Goal: Task Accomplishment & Management: Manage account settings

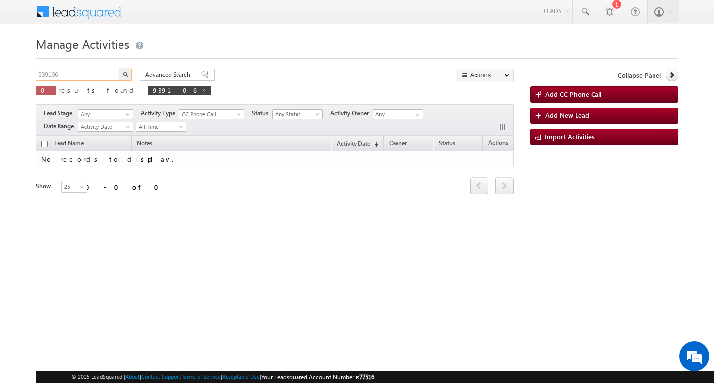
click at [89, 75] on input "939106" at bounding box center [78, 75] width 85 height 12
type input "Search Activities"
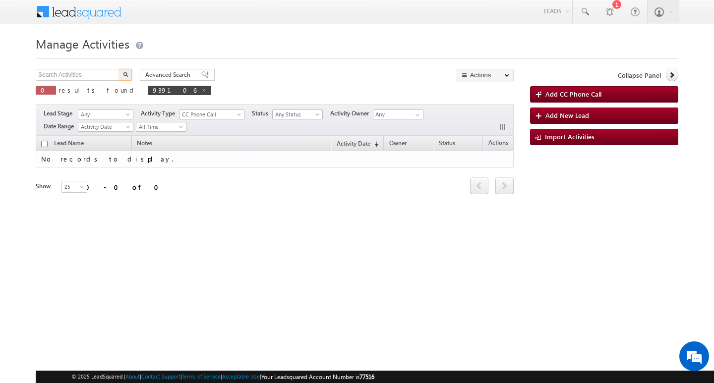
click at [86, 68] on div "Manage Activities Search Activities X 0 results found 939106 Advanced Search Ad…" at bounding box center [357, 157] width 643 height 248
click at [84, 70] on input "text" at bounding box center [78, 75] width 85 height 12
paste input "889610"
type input "889610"
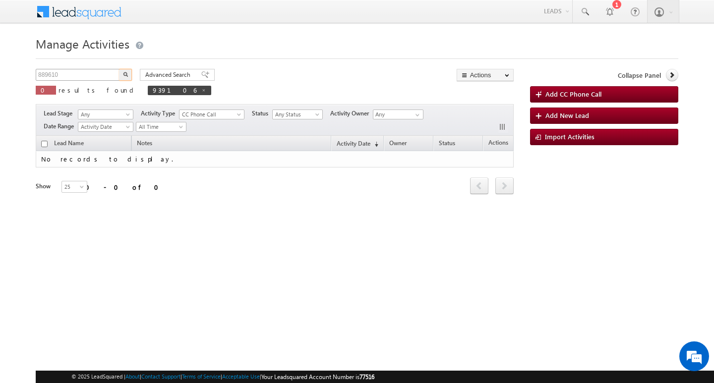
click at [119, 69] on button "button" at bounding box center [125, 75] width 13 height 12
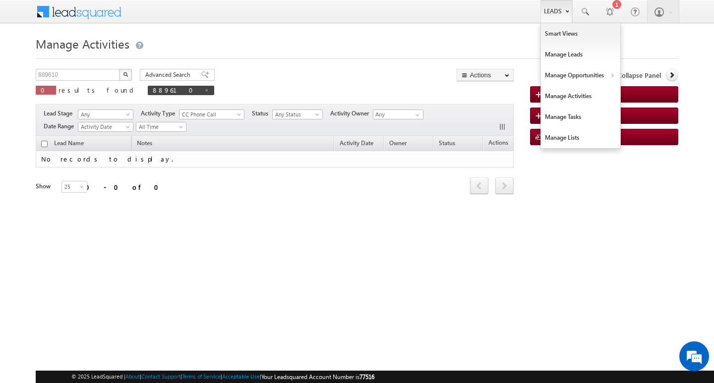
click at [562, 18] on link "Leads" at bounding box center [557, 11] width 32 height 23
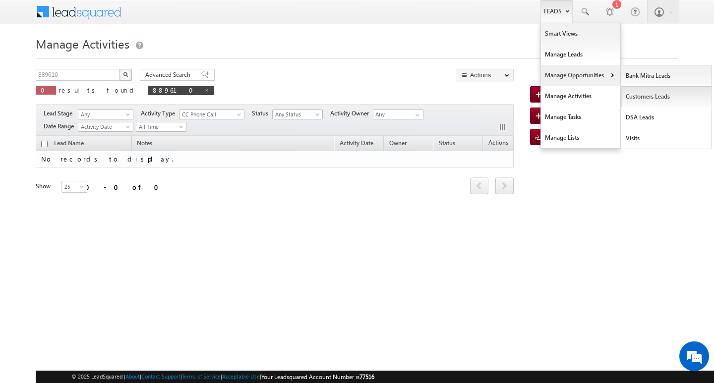
click at [633, 96] on link "Customers Leads" at bounding box center [666, 96] width 91 height 21
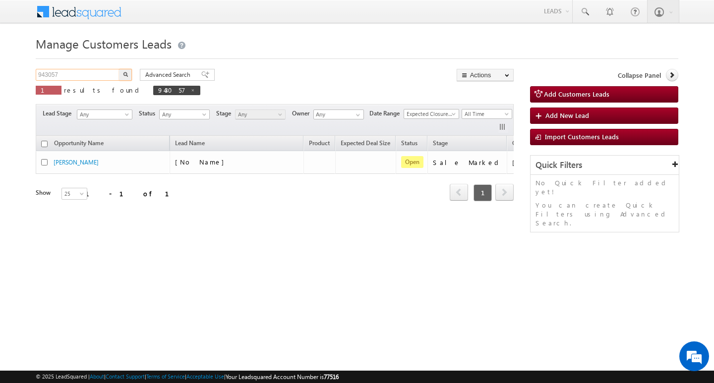
click at [89, 74] on input "943057" at bounding box center [78, 75] width 85 height 12
paste input "889610"
type input "889610"
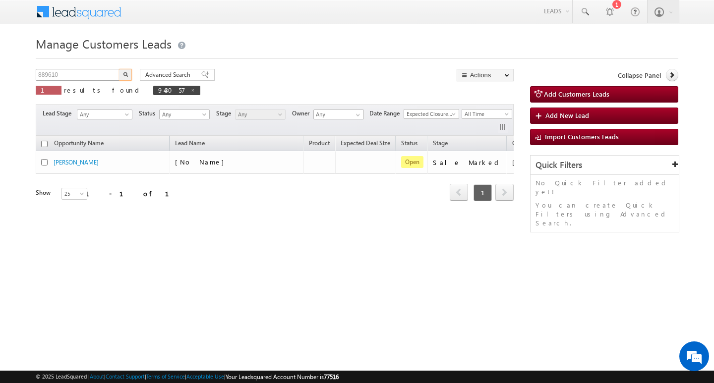
click at [119, 69] on button "button" at bounding box center [125, 75] width 13 height 12
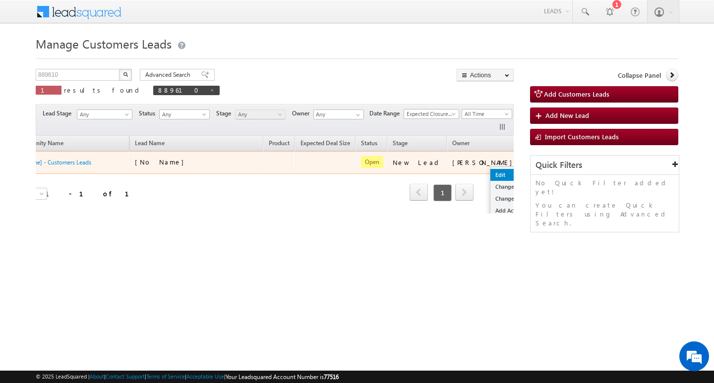
click at [490, 171] on link "Edit" at bounding box center [515, 175] width 50 height 12
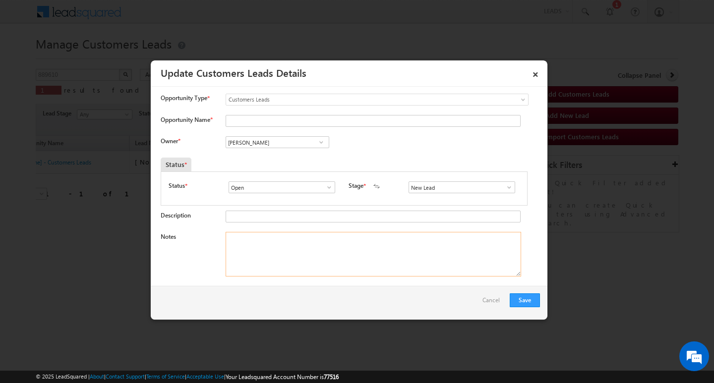
click at [378, 240] on textarea "Notes" at bounding box center [374, 254] width 296 height 45
click at [504, 189] on span at bounding box center [509, 187] width 10 height 8
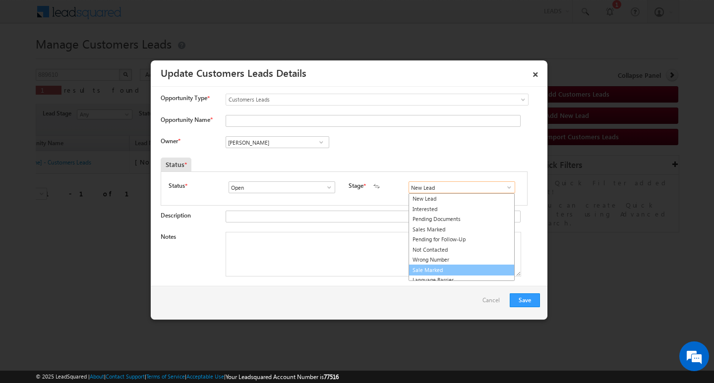
click at [472, 272] on link "Sale Marked" at bounding box center [462, 270] width 106 height 11
type input "Sale Marked"
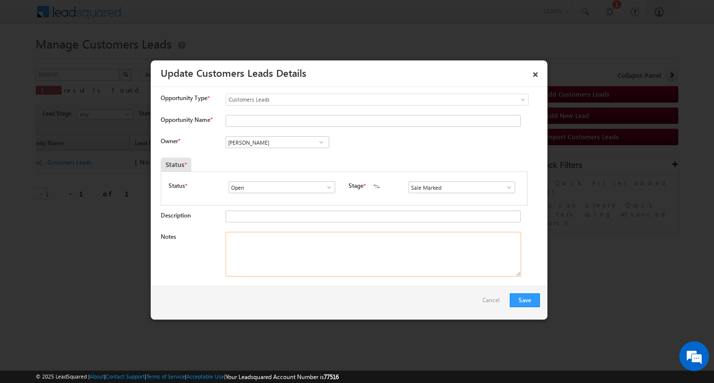
click at [437, 266] on textarea "Notes" at bounding box center [374, 254] width 296 height 45
click at [266, 143] on input "[PERSON_NAME]" at bounding box center [278, 142] width 104 height 12
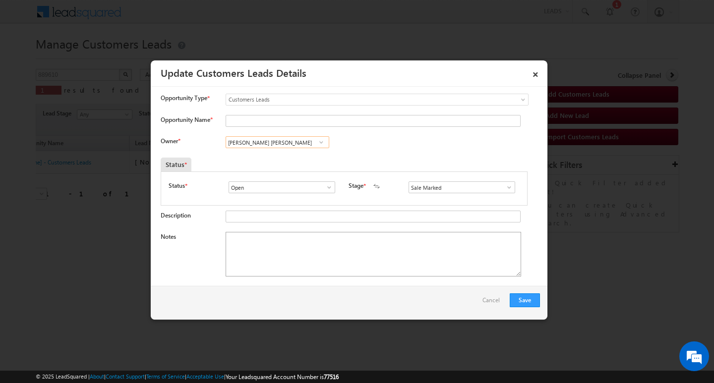
type input "[PERSON_NAME] [PERSON_NAME]"
click at [288, 243] on textarea "Notes" at bounding box center [374, 254] width 296 height 45
click at [286, 142] on input "[PERSON_NAME] [PERSON_NAME]" at bounding box center [278, 142] width 104 height 12
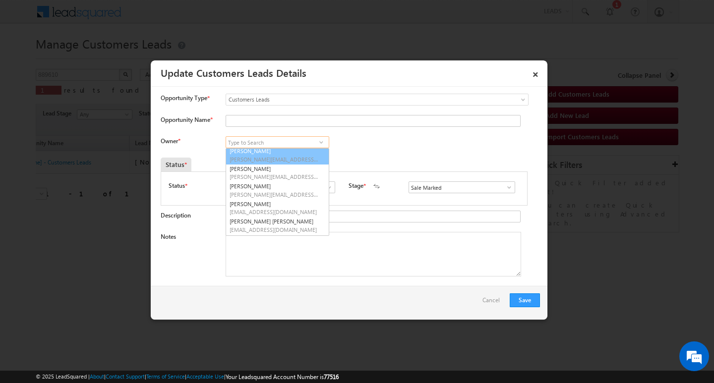
scroll to position [0, 0]
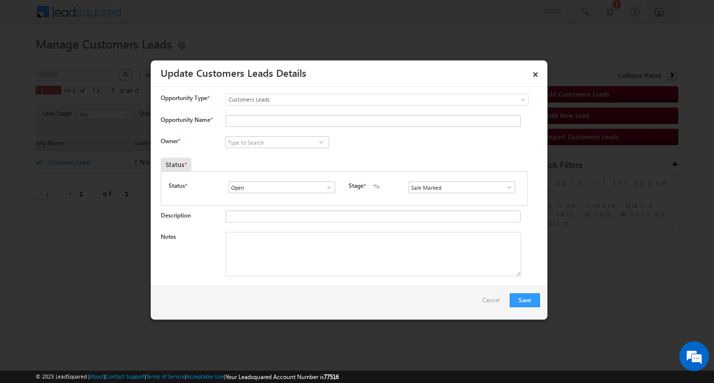
click at [327, 281] on div "Notes" at bounding box center [350, 257] width 379 height 50
click at [339, 261] on textarea "Notes" at bounding box center [374, 254] width 296 height 45
paste textarea "10L / LAKH Customer required top-up loan address [GEOGRAPHIC_DATA]"
type textarea "10L / LAKH Customer required top-up loan address [GEOGRAPHIC_DATA]"
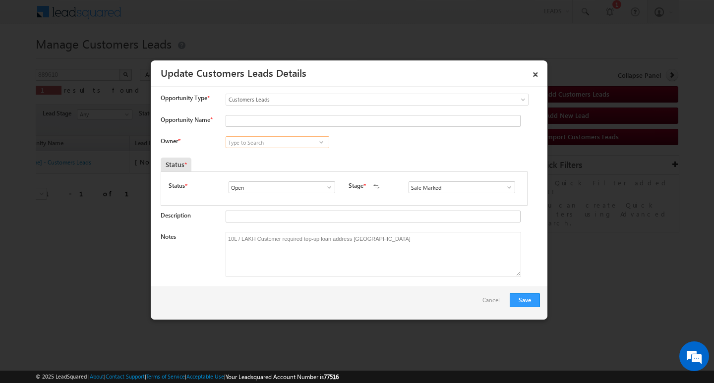
click at [245, 142] on input at bounding box center [278, 142] width 104 height 12
click at [261, 119] on input "Opportunity Name *" at bounding box center [373, 121] width 295 height 12
paste input "[PERSON_NAME]"
type input "[PERSON_NAME]"
click at [255, 142] on input at bounding box center [278, 142] width 104 height 12
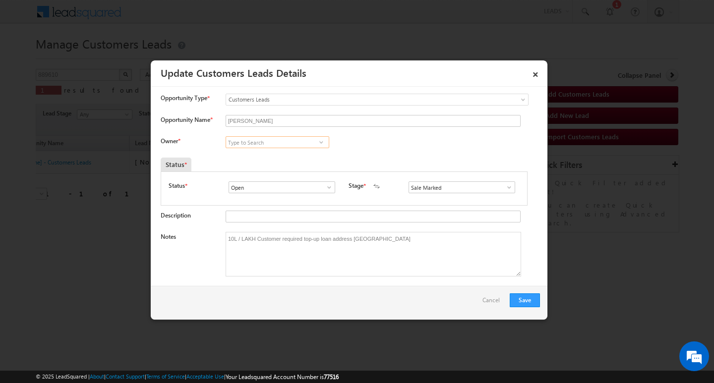
click at [300, 141] on input at bounding box center [278, 142] width 104 height 12
click at [296, 153] on link "Guman Singh [EMAIL_ADDRESS][PERSON_NAME][DOMAIN_NAME]" at bounding box center [278, 157] width 104 height 19
type input "[PERSON_NAME]"
click at [526, 300] on button "Save" at bounding box center [525, 301] width 30 height 14
